Goal: Task Accomplishment & Management: Use online tool/utility

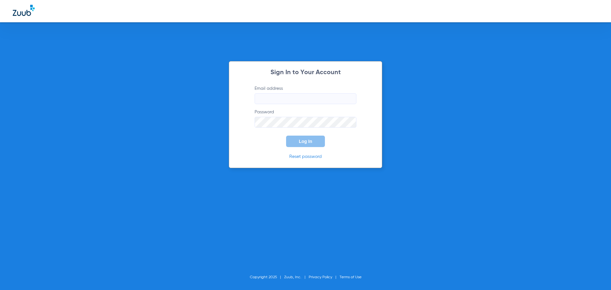
type input "[EMAIL_ADDRESS][DOMAIN_NAME]"
click at [305, 141] on span "Log In" at bounding box center [305, 141] width 13 height 5
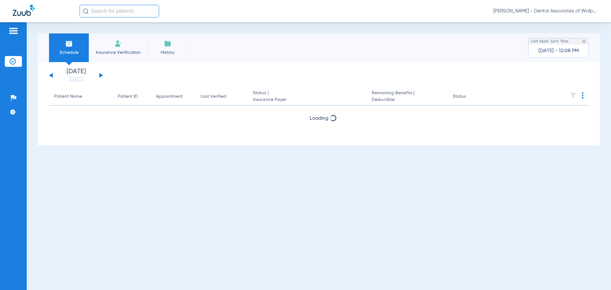
click at [100, 75] on button at bounding box center [101, 75] width 4 height 5
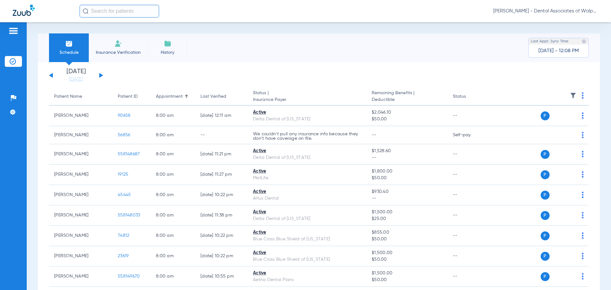
click at [116, 13] on input "text" at bounding box center [120, 11] width 80 height 13
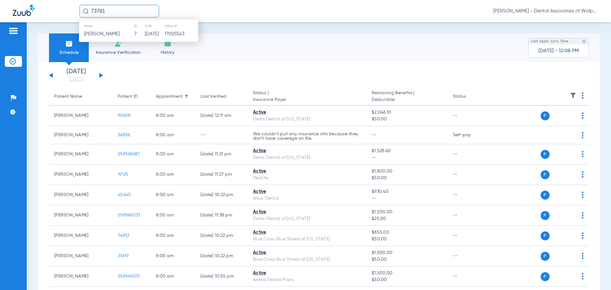
type input "73781"
click at [101, 34] on span "Jeffrey Miles" at bounding box center [102, 34] width 36 height 5
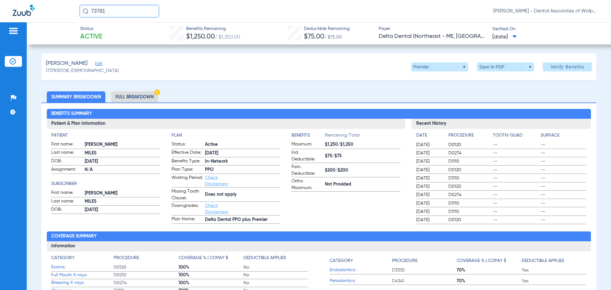
click at [142, 95] on li "Full Breakdown" at bounding box center [134, 96] width 47 height 11
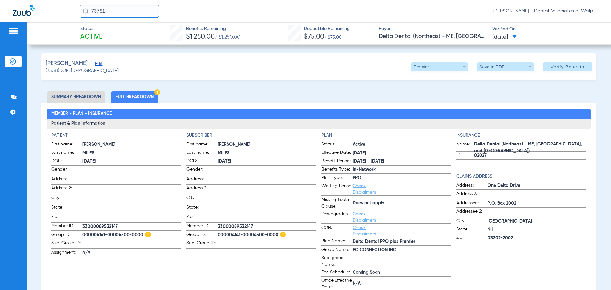
drag, startPoint x: 130, startPoint y: 10, endPoint x: 56, endPoint y: -12, distance: 77.6
click at [56, 0] on html "73781 Lisa Hall - Dental Associates of Walpole Patients Insurance Verification …" at bounding box center [305, 145] width 611 height 290
type input "558149844"
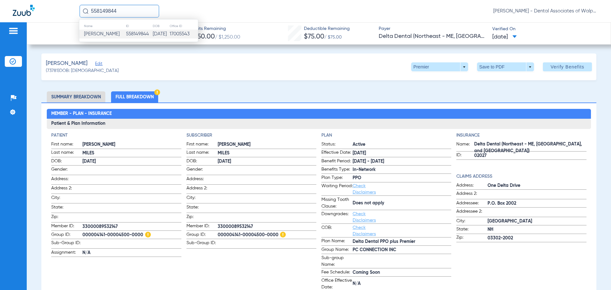
click at [105, 35] on span "Miles Rogers" at bounding box center [102, 34] width 36 height 5
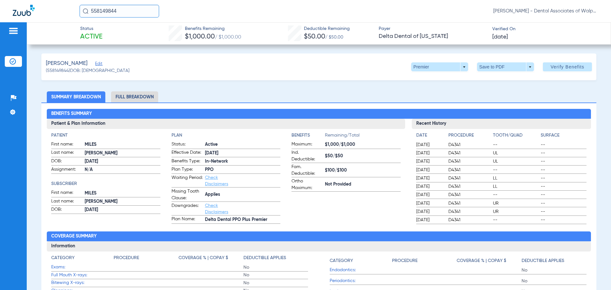
click at [51, 0] on html "558149844 Lisa Hall - Dental Associates of Walpole Patients Insurance Verificat…" at bounding box center [305, 145] width 611 height 290
type input "90658"
click at [96, 32] on span "Keith Lusby" at bounding box center [102, 34] width 36 height 5
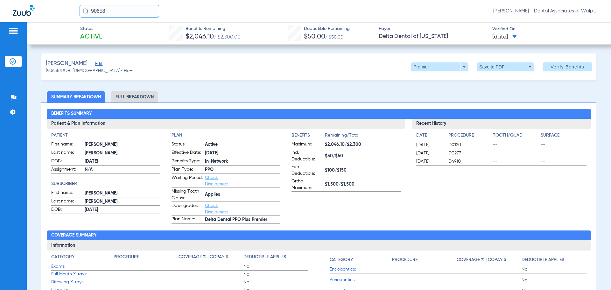
drag, startPoint x: 114, startPoint y: 13, endPoint x: 35, endPoint y: -9, distance: 82.0
click at [35, 0] on html "90658 Lisa Hall - Dental Associates of Walpole Patients Insurance Verification …" at bounding box center [305, 145] width 611 height 290
type input "81505"
click at [115, 35] on span "Elisabeth Caruso" at bounding box center [102, 34] width 36 height 5
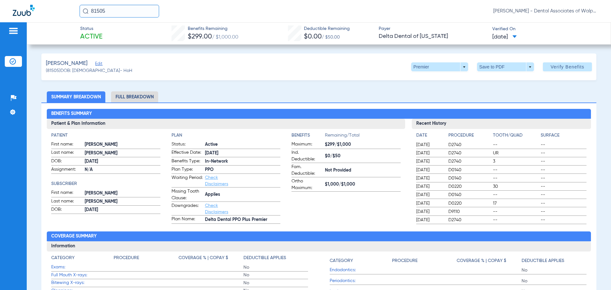
drag, startPoint x: 138, startPoint y: 9, endPoint x: 25, endPoint y: -2, distance: 113.6
click at [25, 0] on html "81505 Lisa Hall - Dental Associates of Walpole Patients Insurance Verification …" at bounding box center [305, 145] width 611 height 290
type input "53118"
click at [99, 35] on span "Kiean Hickey" at bounding box center [102, 34] width 36 height 5
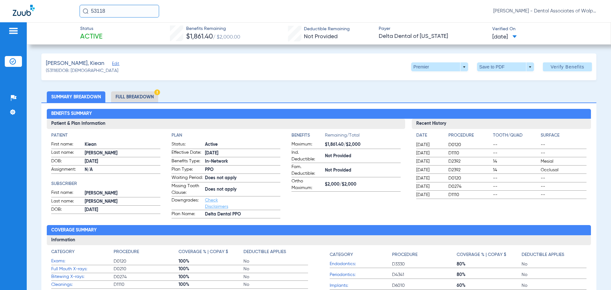
drag, startPoint x: 115, startPoint y: 14, endPoint x: 210, endPoint y: 0, distance: 96.2
click at [61, 17] on div "53118 Lisa Hall - Dental Associates of Walpole" at bounding box center [305, 11] width 611 height 22
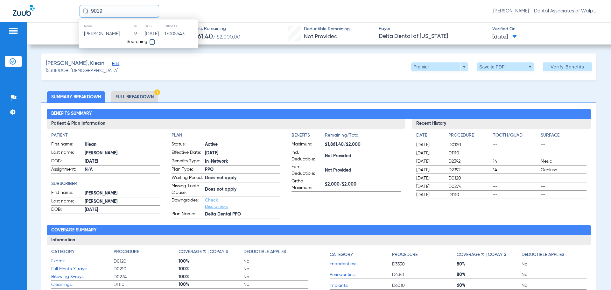
type input "9019"
click at [101, 34] on span "Michael Finn" at bounding box center [102, 34] width 36 height 5
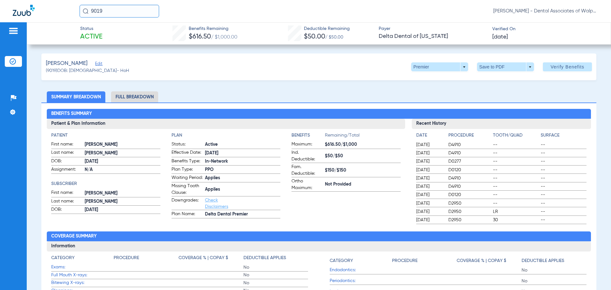
drag, startPoint x: 105, startPoint y: 12, endPoint x: 77, endPoint y: 9, distance: 28.6
click at [77, 9] on div "9019 Lisa Hall - Dental Associates of Walpole" at bounding box center [305, 11] width 611 height 22
type input "52445"
click at [101, 33] on span "Jason Dalrymple" at bounding box center [102, 34] width 36 height 5
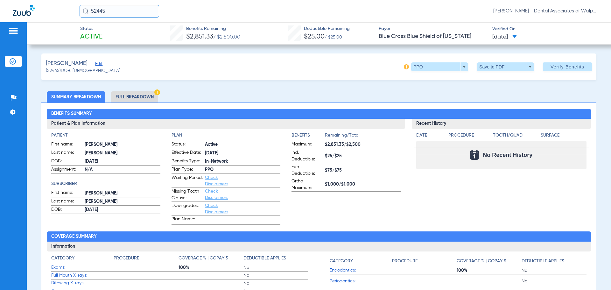
drag, startPoint x: 110, startPoint y: 11, endPoint x: 163, endPoint y: 11, distance: 52.5
click at [90, 10] on input "52445" at bounding box center [120, 11] width 80 height 13
click at [96, 11] on input "text" at bounding box center [120, 11] width 80 height 13
type input "87280"
click at [105, 32] on span "Paul Matthews" at bounding box center [102, 34] width 36 height 5
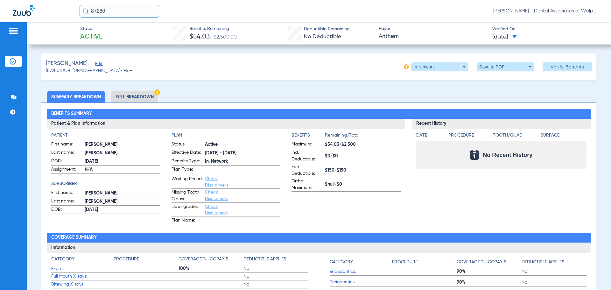
drag, startPoint x: 89, startPoint y: 6, endPoint x: 82, endPoint y: 0, distance: 9.6
click at [80, 5] on input "87280" at bounding box center [120, 11] width 80 height 13
type input "558148687"
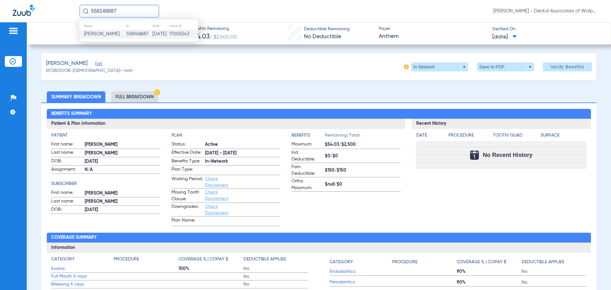
click at [106, 34] on span "Austin Moniz" at bounding box center [102, 34] width 36 height 5
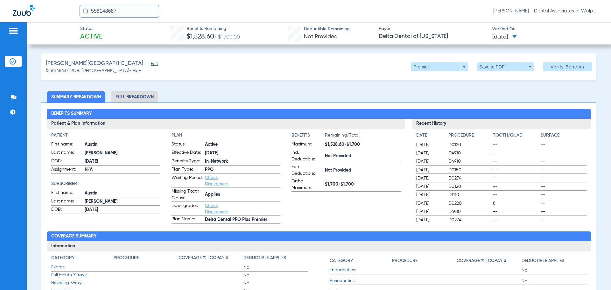
click at [0, 0] on html "558148687 Lisa Hall - Dental Associates of Walpole Patients Insurance Verificat…" at bounding box center [305, 145] width 611 height 290
type input "558147490"
click at [110, 33] on span "James Krantz" at bounding box center [102, 34] width 36 height 5
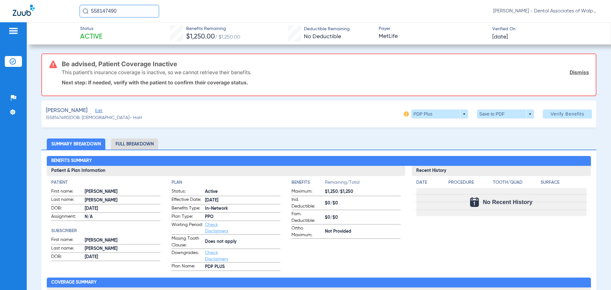
click at [0, 0] on html "558147490 Lisa Hall - Dental Associates of Walpole Patients Insurance Verificat…" at bounding box center [305, 145] width 611 height 290
type input "558142986"
click at [108, 34] on span "Janine Tateosian" at bounding box center [102, 34] width 36 height 5
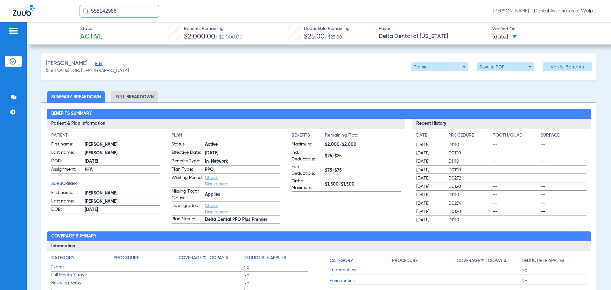
drag, startPoint x: 129, startPoint y: 12, endPoint x: 105, endPoint y: 6, distance: 24.9
click at [78, 5] on div "558142986 Lisa Hall - Dental Associates of Walpole" at bounding box center [305, 11] width 611 height 22
type input "37226"
click at [100, 35] on span "Stephen Craig" at bounding box center [102, 34] width 36 height 5
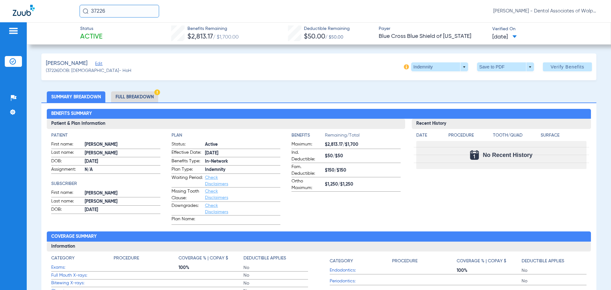
drag, startPoint x: 119, startPoint y: 10, endPoint x: 47, endPoint y: -4, distance: 72.9
click at [47, 0] on html "37226 Lisa Hall - Dental Associates of Walpole Patients Insurance Verification …" at bounding box center [305, 145] width 611 height 290
type input "69668"
click at [112, 35] on span "Catherine Mcmanus" at bounding box center [102, 34] width 36 height 5
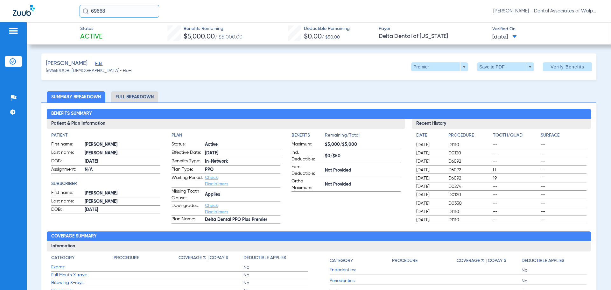
click at [42, 0] on html "69668 Lisa Hall - Dental Associates of Walpole Patients Insurance Verification …" at bounding box center [305, 145] width 611 height 290
type input "68018"
click at [95, 34] on span "Kelly Mahoney" at bounding box center [102, 34] width 36 height 5
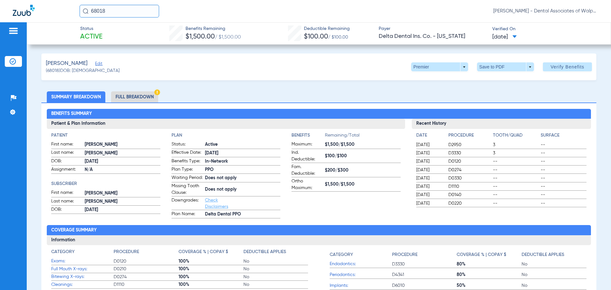
drag, startPoint x: 79, startPoint y: 7, endPoint x: 22, endPoint y: -3, distance: 58.1
click at [22, 0] on html "68018 Lisa Hall - Dental Associates of Walpole Patients Insurance Verification …" at bounding box center [305, 145] width 611 height 290
type input "74415"
click at [94, 32] on span "Matthew Mahoney" at bounding box center [102, 34] width 36 height 5
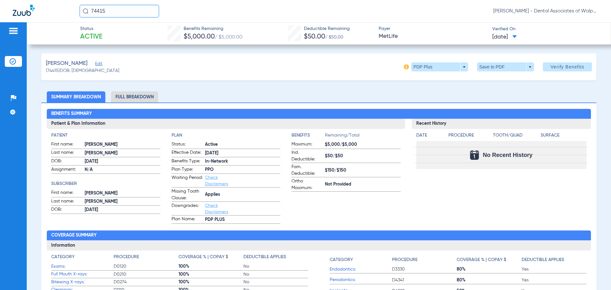
drag, startPoint x: 115, startPoint y: 12, endPoint x: 63, endPoint y: 4, distance: 51.9
click at [63, 4] on div "74415 Lisa Hall - Dental Associates of Walpole" at bounding box center [305, 11] width 611 height 22
type input "558144081"
click at [114, 32] on span "Cameron Williams" at bounding box center [102, 34] width 36 height 5
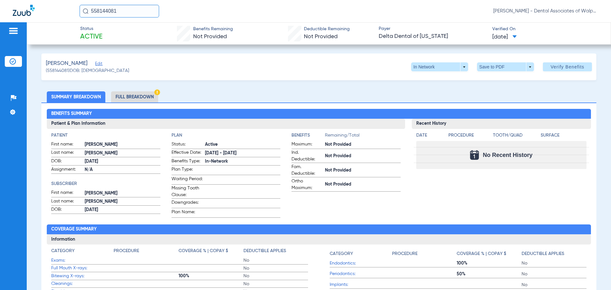
drag, startPoint x: 102, startPoint y: 8, endPoint x: 48, endPoint y: -2, distance: 55.0
click at [48, 0] on html "558144081 Lisa Hall - Dental Associates of Walpole Patients Insurance Verificat…" at bounding box center [305, 145] width 611 height 290
type input "19125"
drag, startPoint x: 110, startPoint y: 11, endPoint x: 47, endPoint y: 3, distance: 63.0
click at [47, 5] on div "19125 Name ID DOB Office ID Michelle Mcknight 19125 01/19/1963 17005543 Lisa Ha…" at bounding box center [305, 11] width 611 height 22
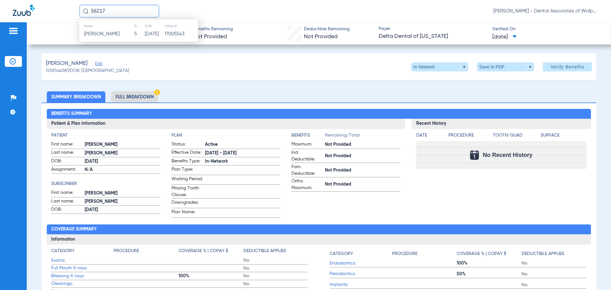
type input "56217"
click at [97, 34] on span "Ashley Strum" at bounding box center [102, 34] width 36 height 5
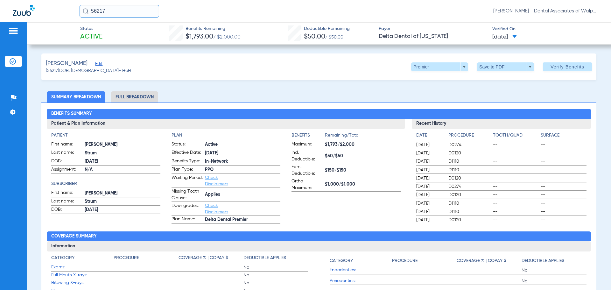
drag, startPoint x: 115, startPoint y: 10, endPoint x: 56, endPoint y: 9, distance: 58.9
click at [56, 9] on div "56217 Lisa Hall - Dental Associates of Walpole" at bounding box center [305, 11] width 611 height 22
type input "64202"
click at [113, 36] on span "Wesley Thiago" at bounding box center [102, 34] width 36 height 5
drag, startPoint x: 118, startPoint y: 11, endPoint x: 49, endPoint y: -4, distance: 70.5
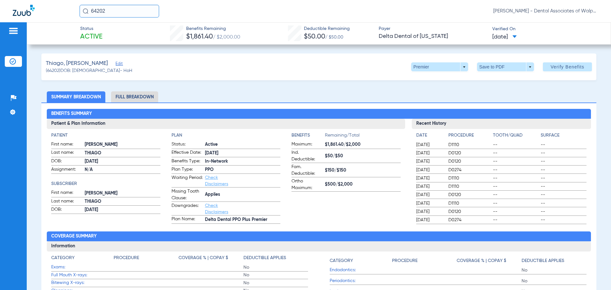
click at [49, 0] on html "64202 Lisa Hall - Dental Associates of Walpole Patients Insurance Verification …" at bounding box center [305, 145] width 611 height 290
type input "82119"
click at [102, 32] on span "Caroline Foster" at bounding box center [102, 34] width 36 height 5
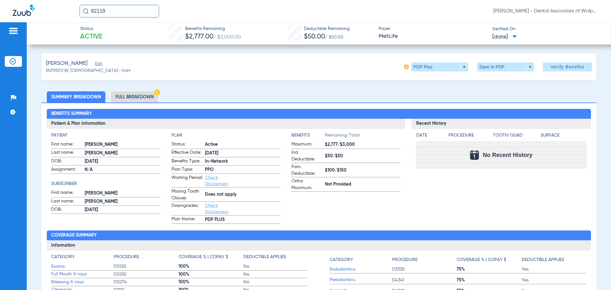
drag, startPoint x: 81, startPoint y: 5, endPoint x: 67, endPoint y: 1, distance: 13.9
click at [64, 3] on div "82119 Lisa Hall - Dental Associates of Walpole" at bounding box center [305, 11] width 611 height 22
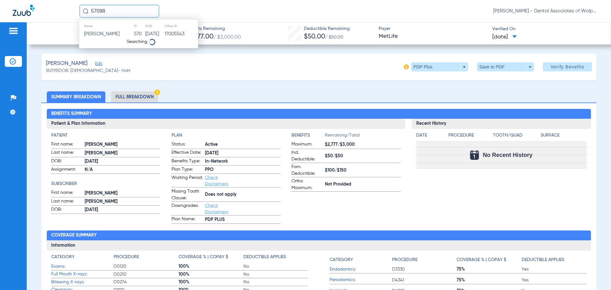
type input "57098"
click at [115, 34] on span "Sophia Theofilou" at bounding box center [102, 34] width 36 height 5
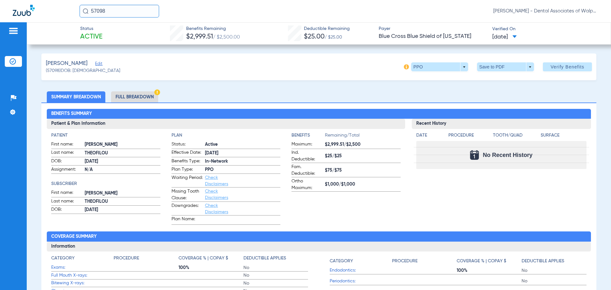
drag, startPoint x: 114, startPoint y: 12, endPoint x: 47, endPoint y: -7, distance: 68.9
click at [47, 0] on html "57098 Lisa Hall - Dental Associates of Walpole Patients Insurance Verification …" at bounding box center [305, 145] width 611 height 290
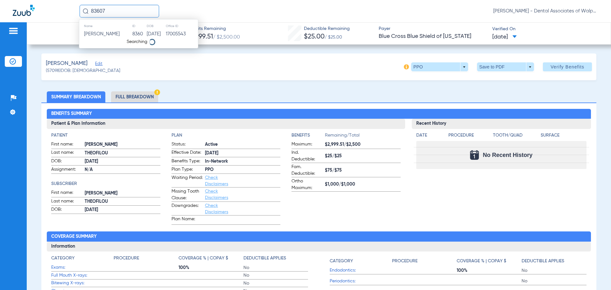
type input "83607"
click at [99, 36] on span "Lindsay Branson" at bounding box center [102, 34] width 36 height 5
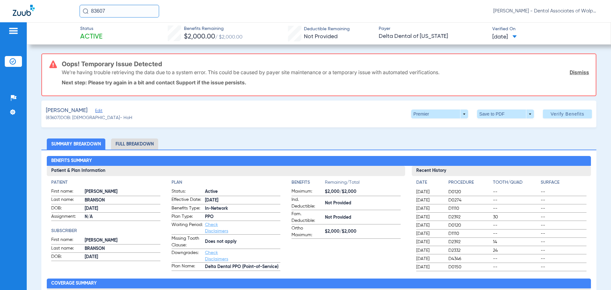
drag, startPoint x: 115, startPoint y: 9, endPoint x: 45, endPoint y: 5, distance: 69.8
click at [45, 5] on div "83607 Lisa Hall - Dental Associates of Walpole" at bounding box center [305, 11] width 611 height 22
type input "42501"
click at [110, 32] on span "Bettina Hoernle" at bounding box center [102, 34] width 36 height 5
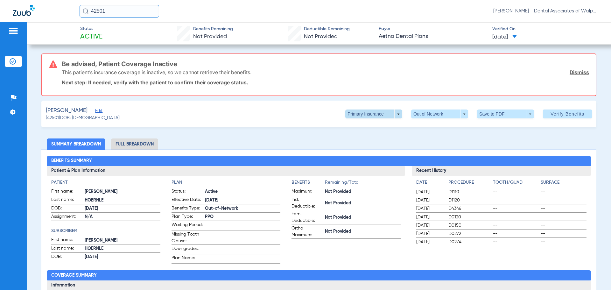
click at [395, 115] on span at bounding box center [373, 114] width 57 height 9
click at [362, 139] on span "Secondary Insurance" at bounding box center [367, 139] width 42 height 4
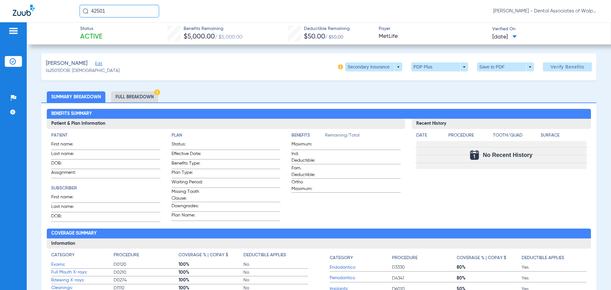
drag, startPoint x: 122, startPoint y: 13, endPoint x: 71, endPoint y: 4, distance: 51.8
click at [72, 4] on div "42501 Lisa Hall - Dental Associates of Walpole" at bounding box center [305, 11] width 611 height 22
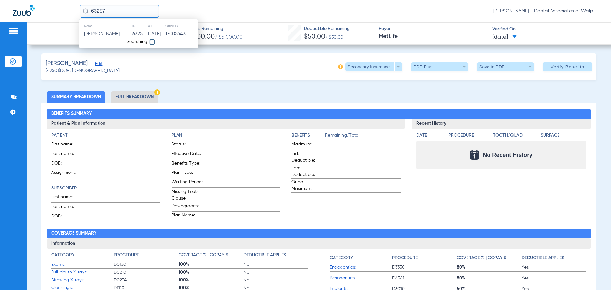
type input "63257"
click at [110, 35] on span "Zachary Donaway" at bounding box center [102, 34] width 36 height 5
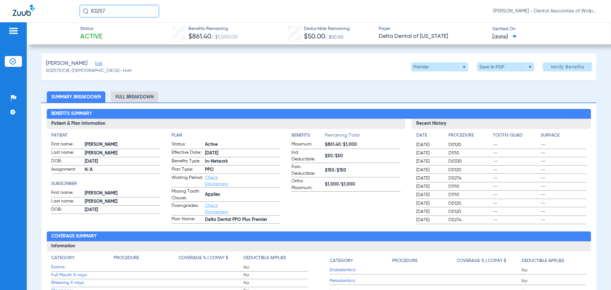
drag, startPoint x: 73, startPoint y: 11, endPoint x: 81, endPoint y: 4, distance: 10.8
click at [68, 11] on div "63257 Lisa Hall - Dental Associates of Walpole" at bounding box center [305, 11] width 611 height 22
type input "558146004"
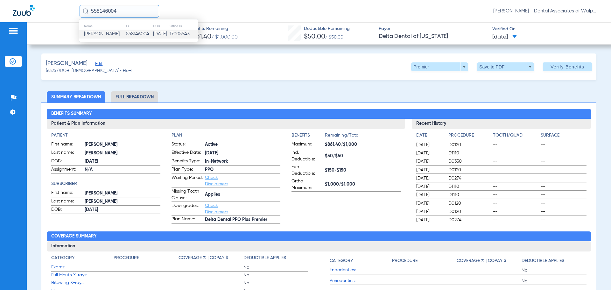
click at [111, 35] on td "Emily Lewis" at bounding box center [102, 34] width 46 height 9
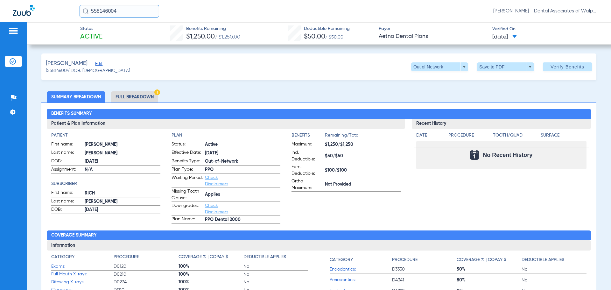
drag, startPoint x: 124, startPoint y: 11, endPoint x: 70, endPoint y: 4, distance: 53.7
click at [67, 5] on div "558146004 Lisa Hall - Dental Associates of Walpole" at bounding box center [305, 11] width 611 height 22
type input "558142607"
click at [101, 35] on span "Amaira Sharma" at bounding box center [102, 34] width 36 height 5
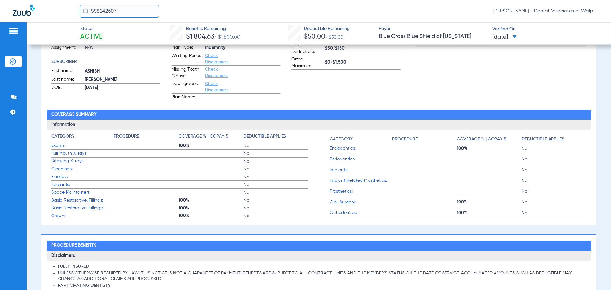
scroll to position [127, 0]
